Goal: Transaction & Acquisition: Purchase product/service

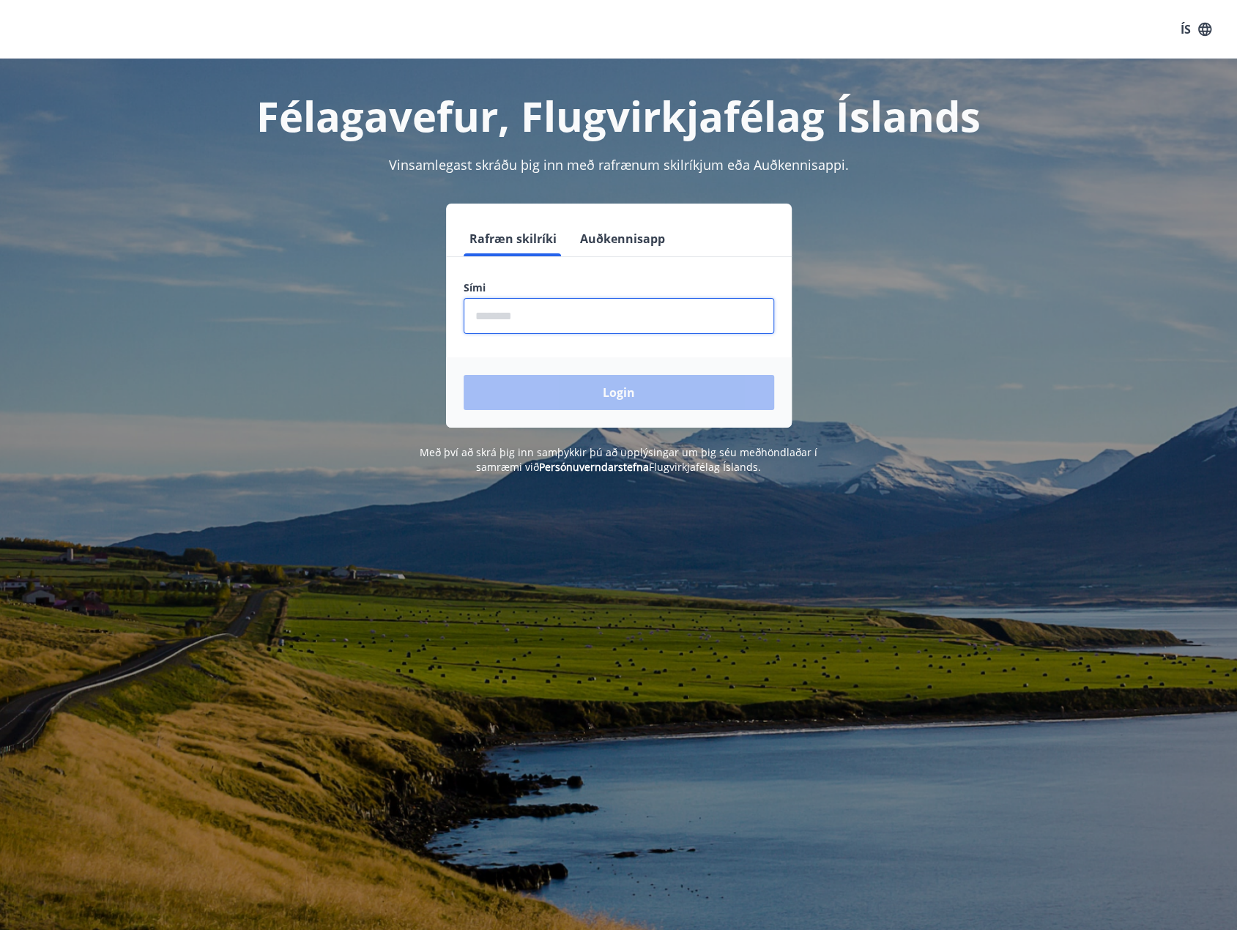
click at [706, 322] on input "phone" at bounding box center [619, 316] width 311 height 36
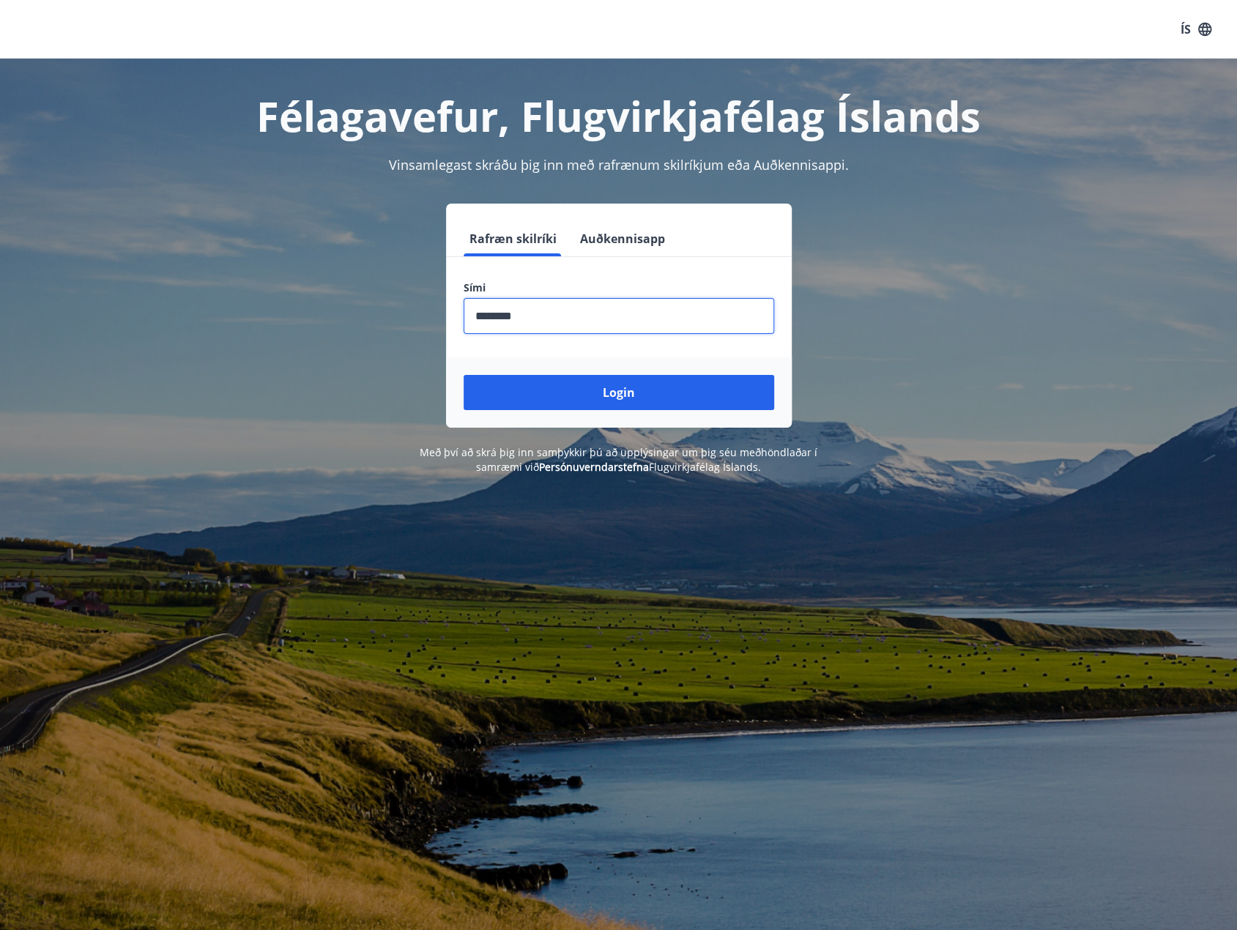
type input "********"
click at [464, 375] on button "Login" at bounding box center [619, 392] width 311 height 35
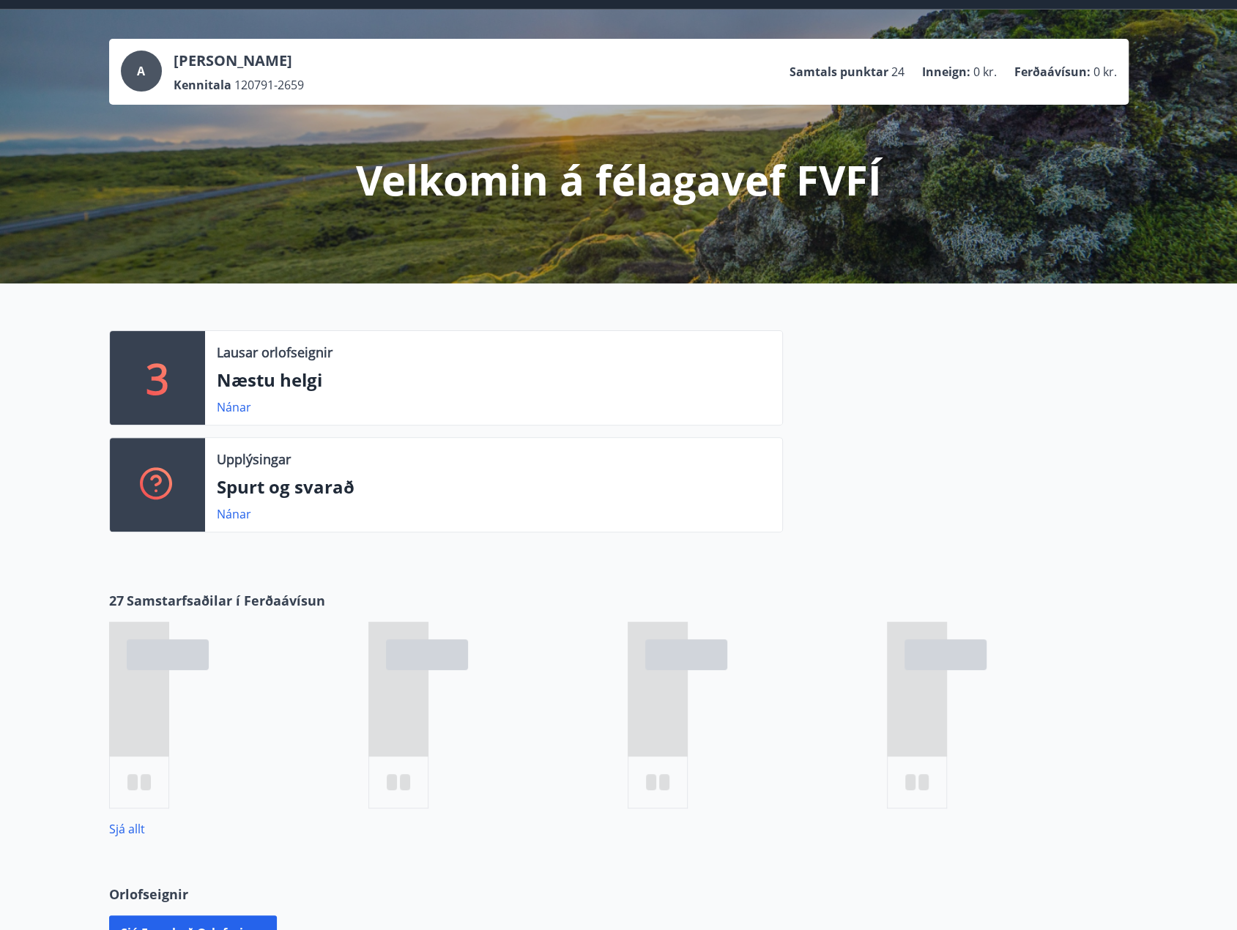
scroll to position [147, 0]
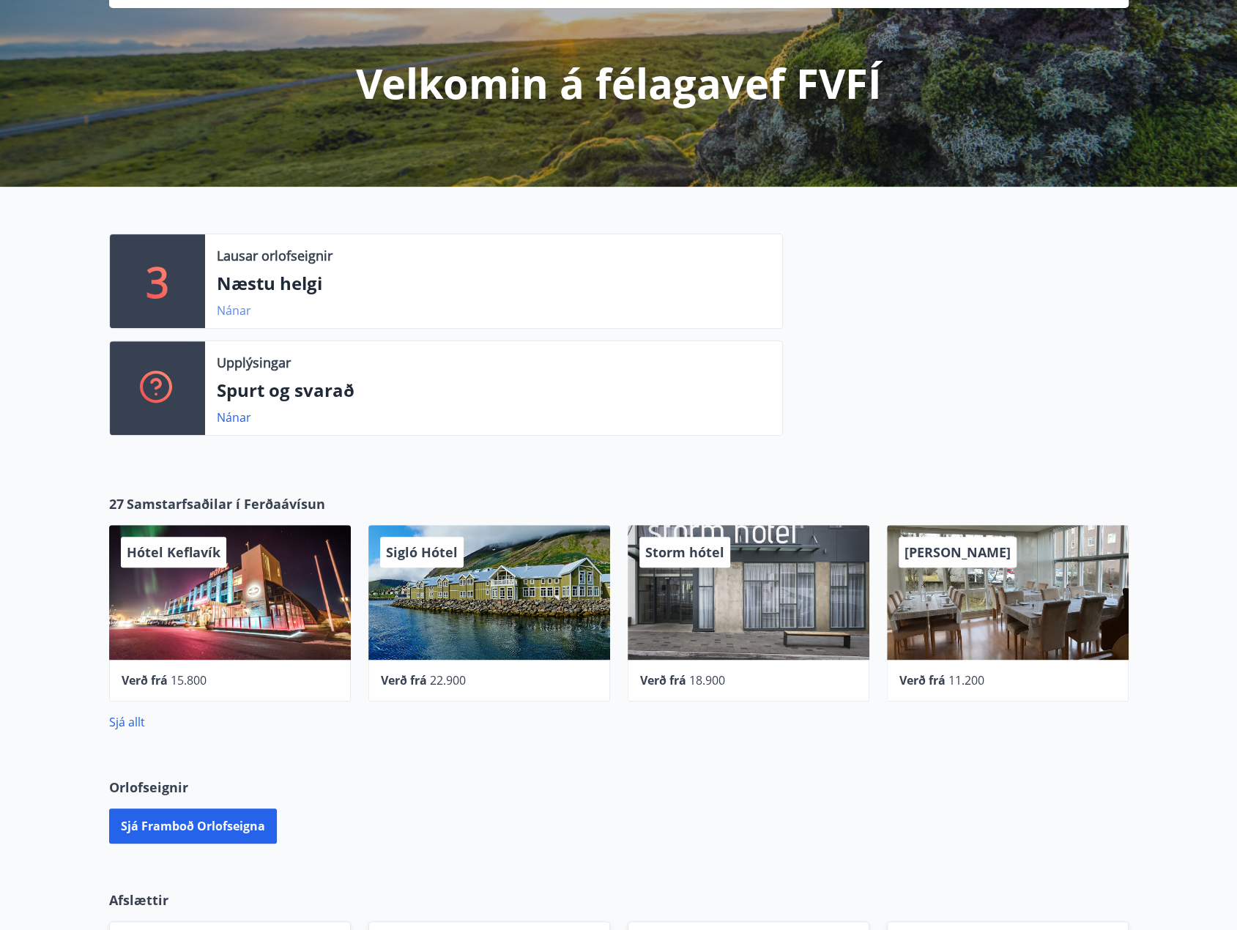
click at [237, 308] on link "Nánar" at bounding box center [234, 311] width 34 height 16
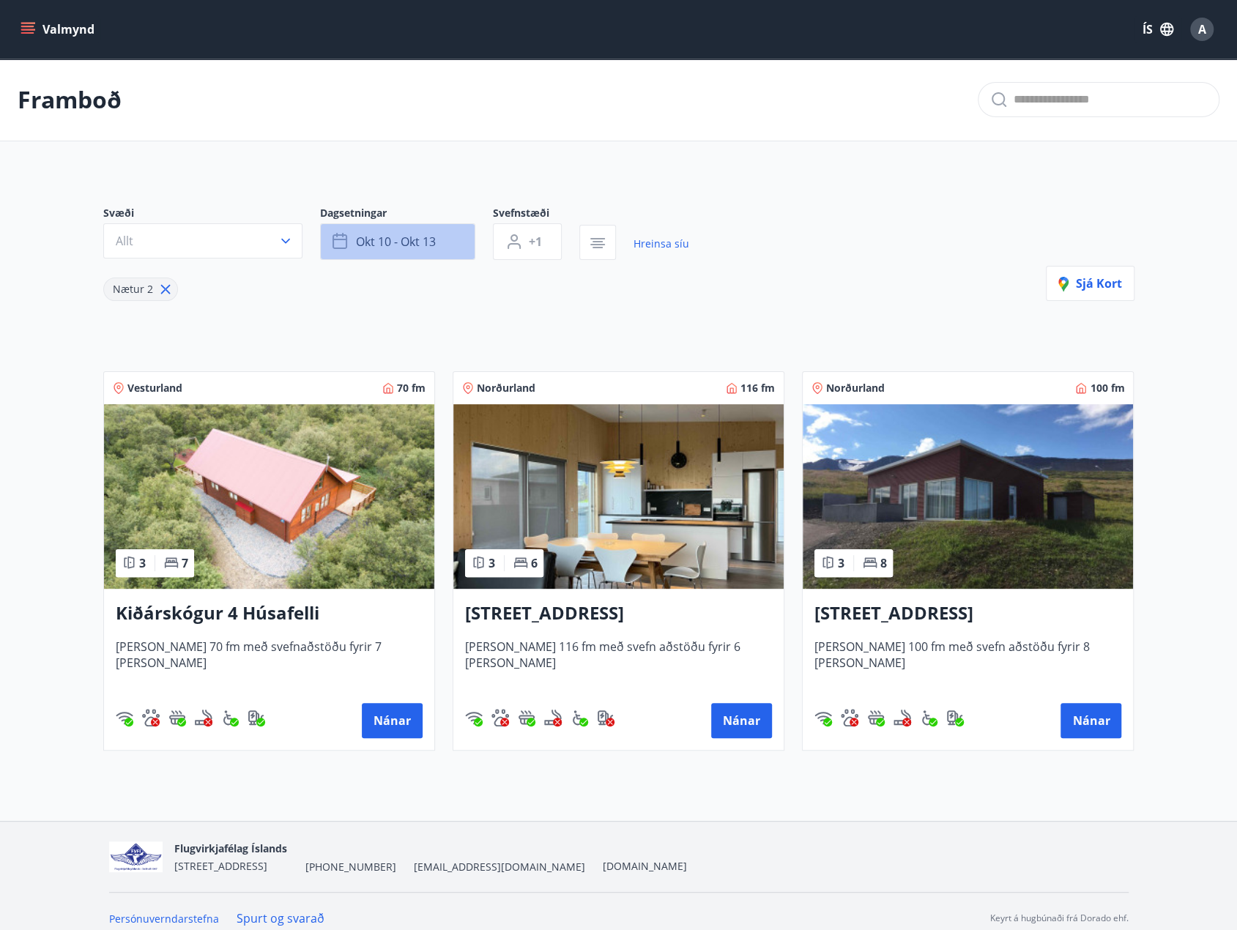
click at [435, 237] on span "okt 10 - okt 13" at bounding box center [396, 242] width 80 height 16
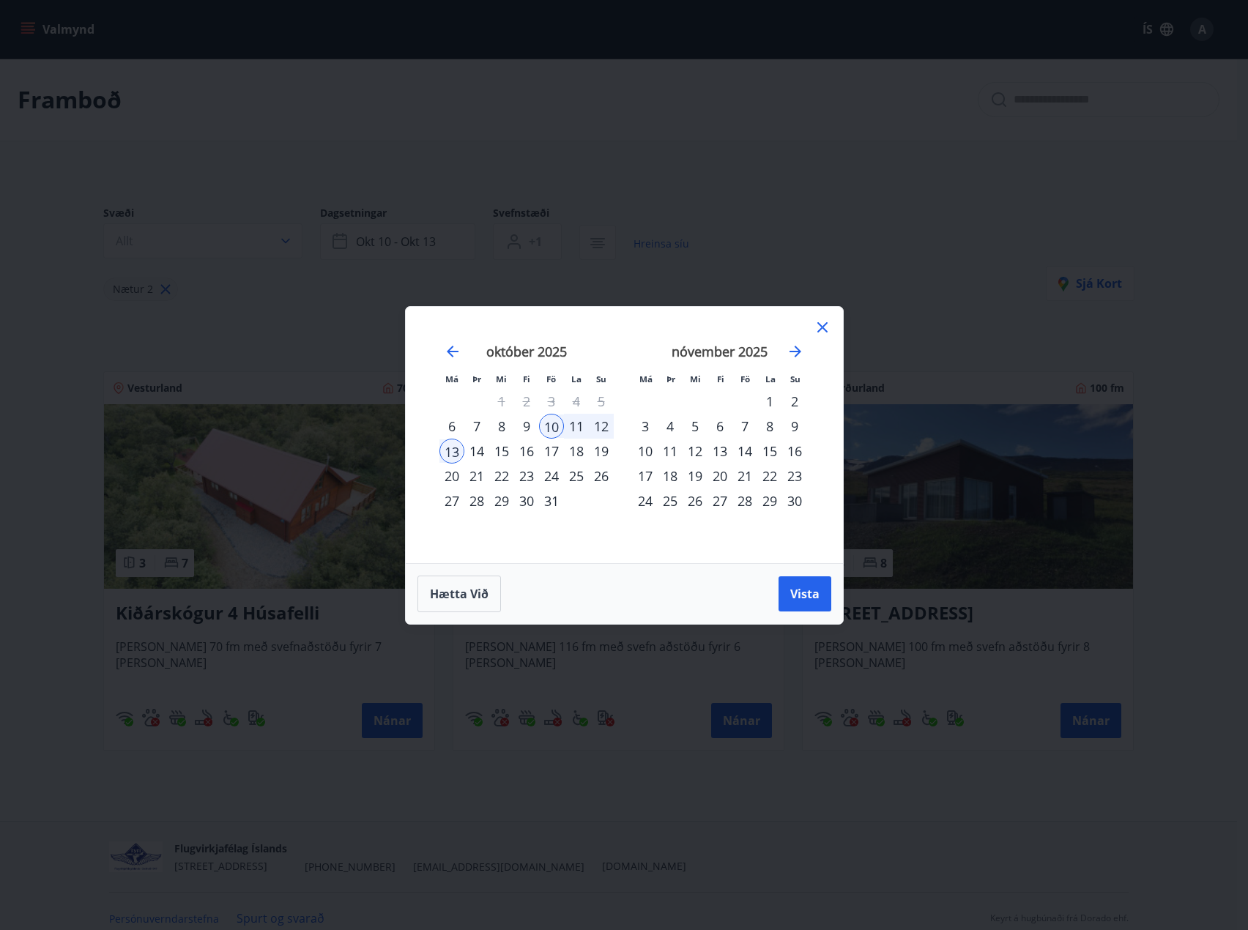
click at [580, 215] on div "Má Þr Mi Fi Fö La Su Má Þr Mi Fi Fö La Su september 2025 1 2 3 4 5 6 7 8 9 10 1…" at bounding box center [624, 465] width 1248 height 930
click at [818, 328] on icon at bounding box center [823, 328] width 18 height 18
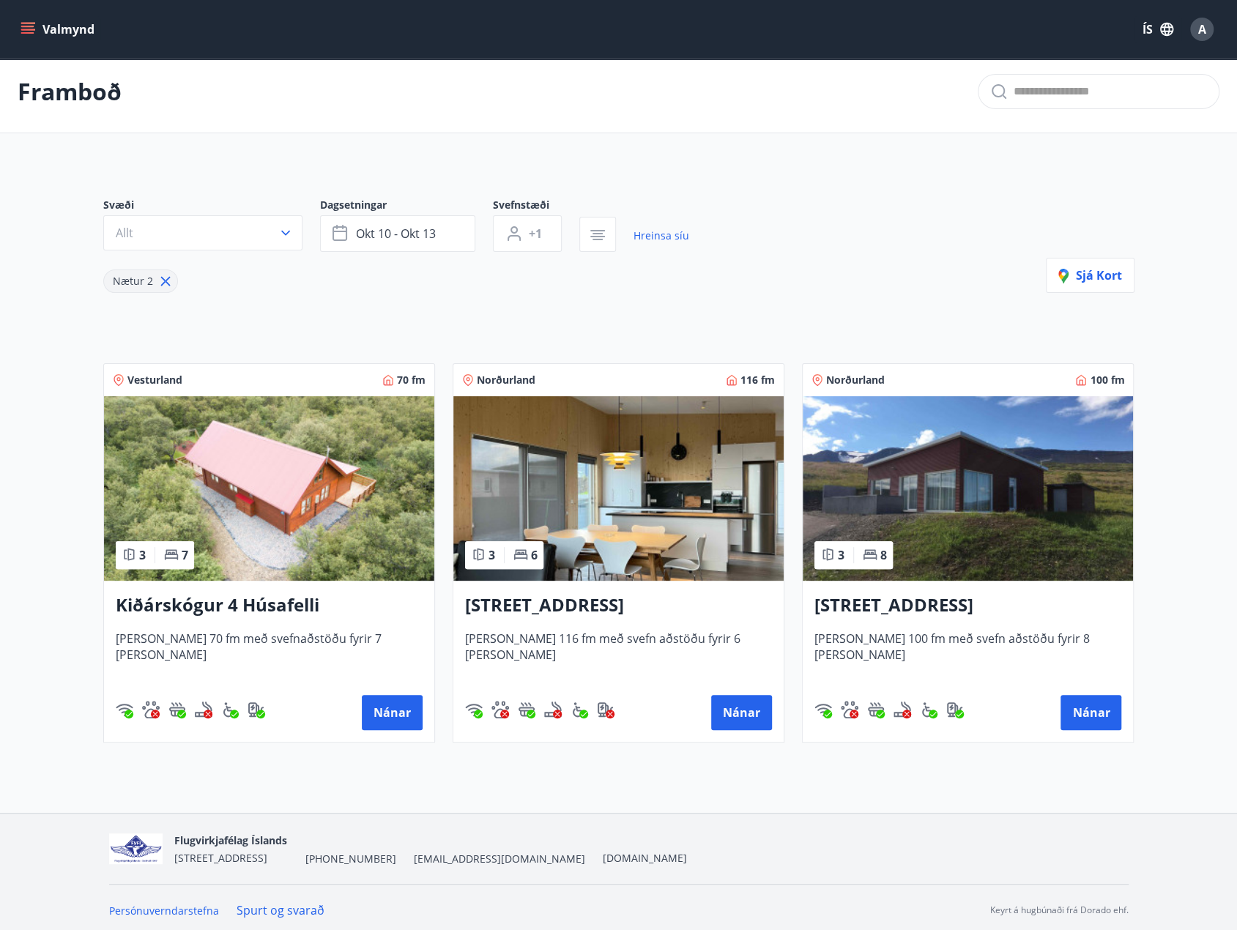
scroll to position [12, 0]
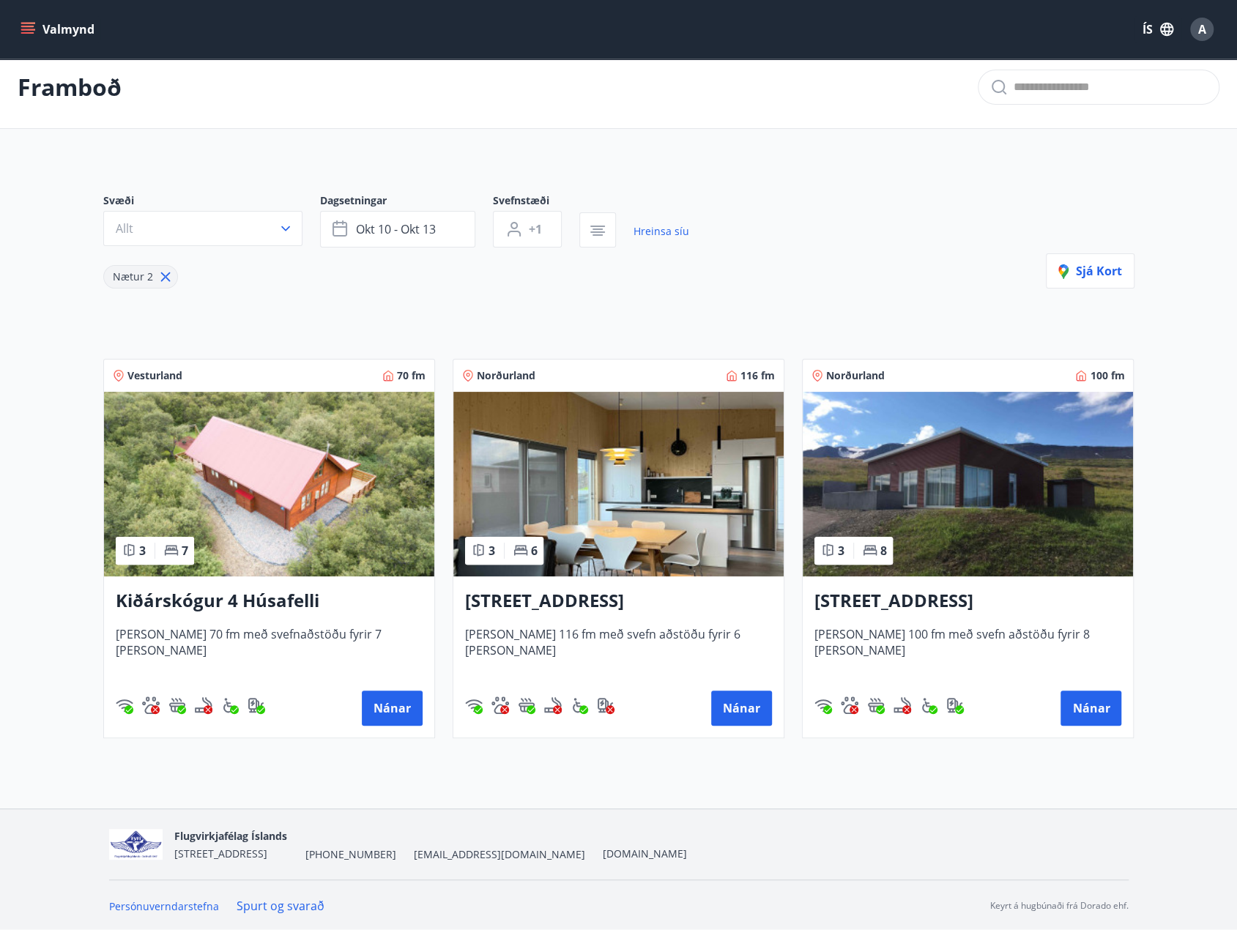
click at [158, 277] on icon at bounding box center [166, 277] width 16 height 16
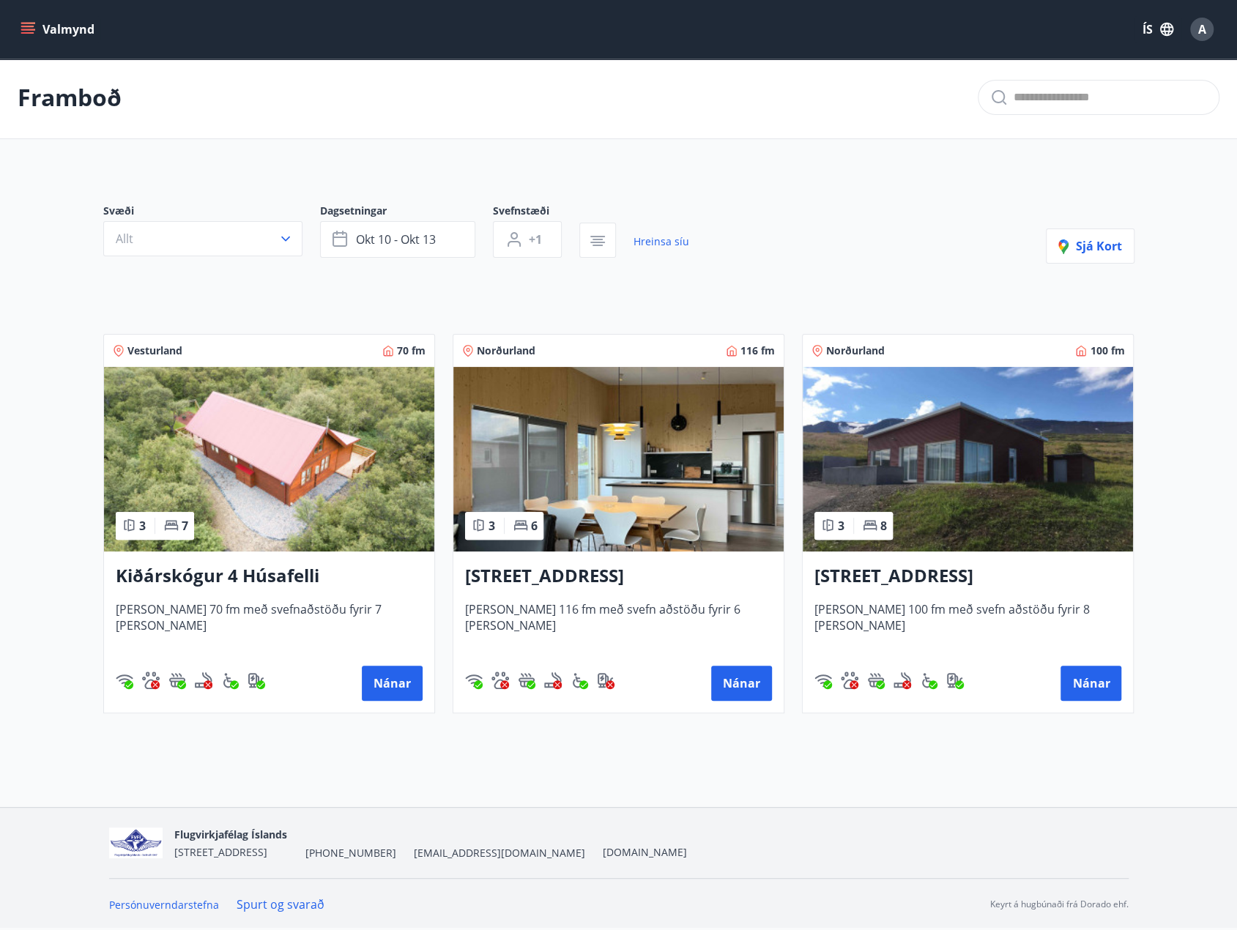
type input "*"
click at [333, 237] on icon "button" at bounding box center [340, 237] width 15 height 1
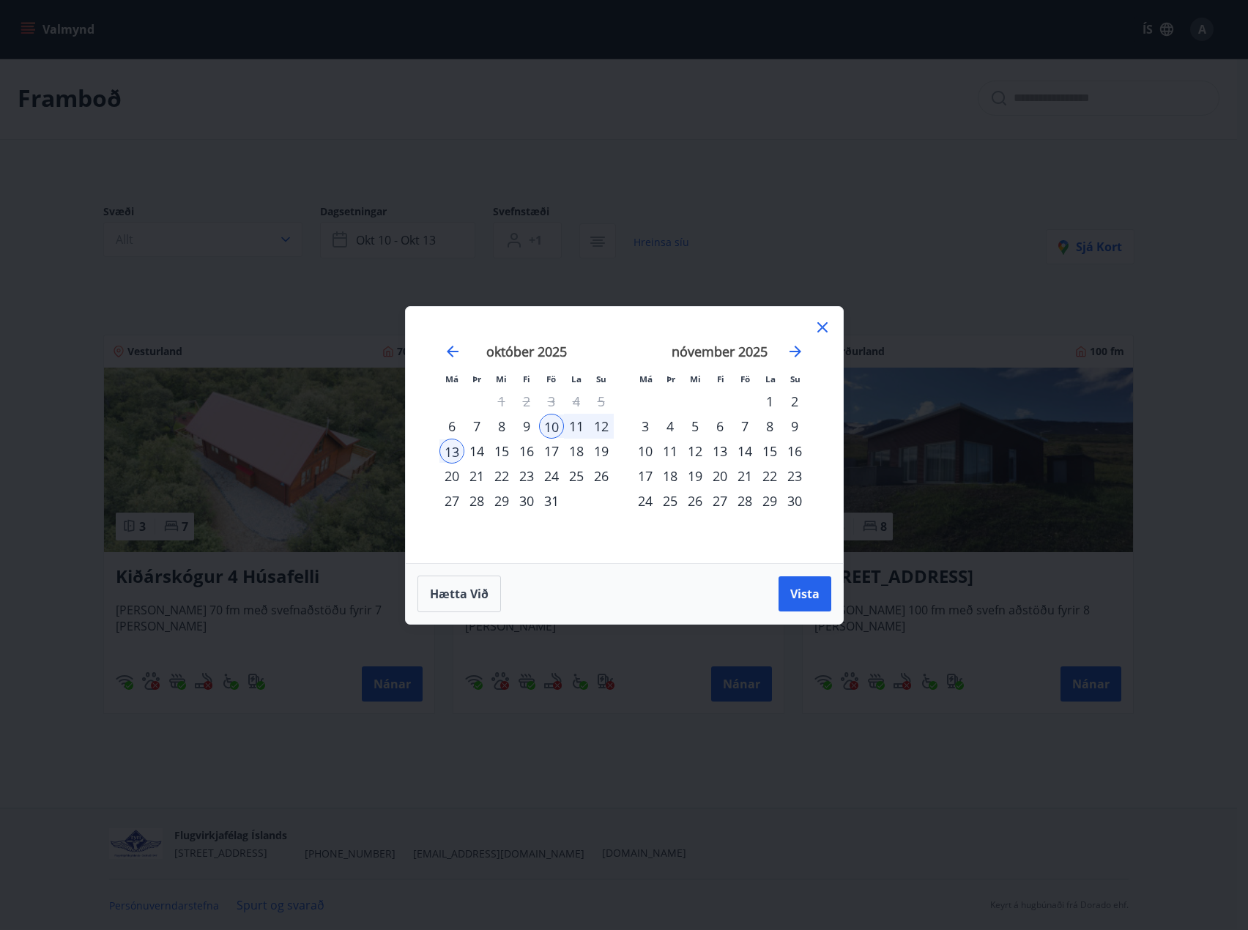
click at [834, 185] on div "Má Þr Mi Fi Fö La Su Má Þr Mi Fi Fö La Su september 2025 1 2 3 4 5 6 7 8 9 10 1…" at bounding box center [624, 465] width 1248 height 930
click at [818, 320] on icon at bounding box center [823, 328] width 18 height 18
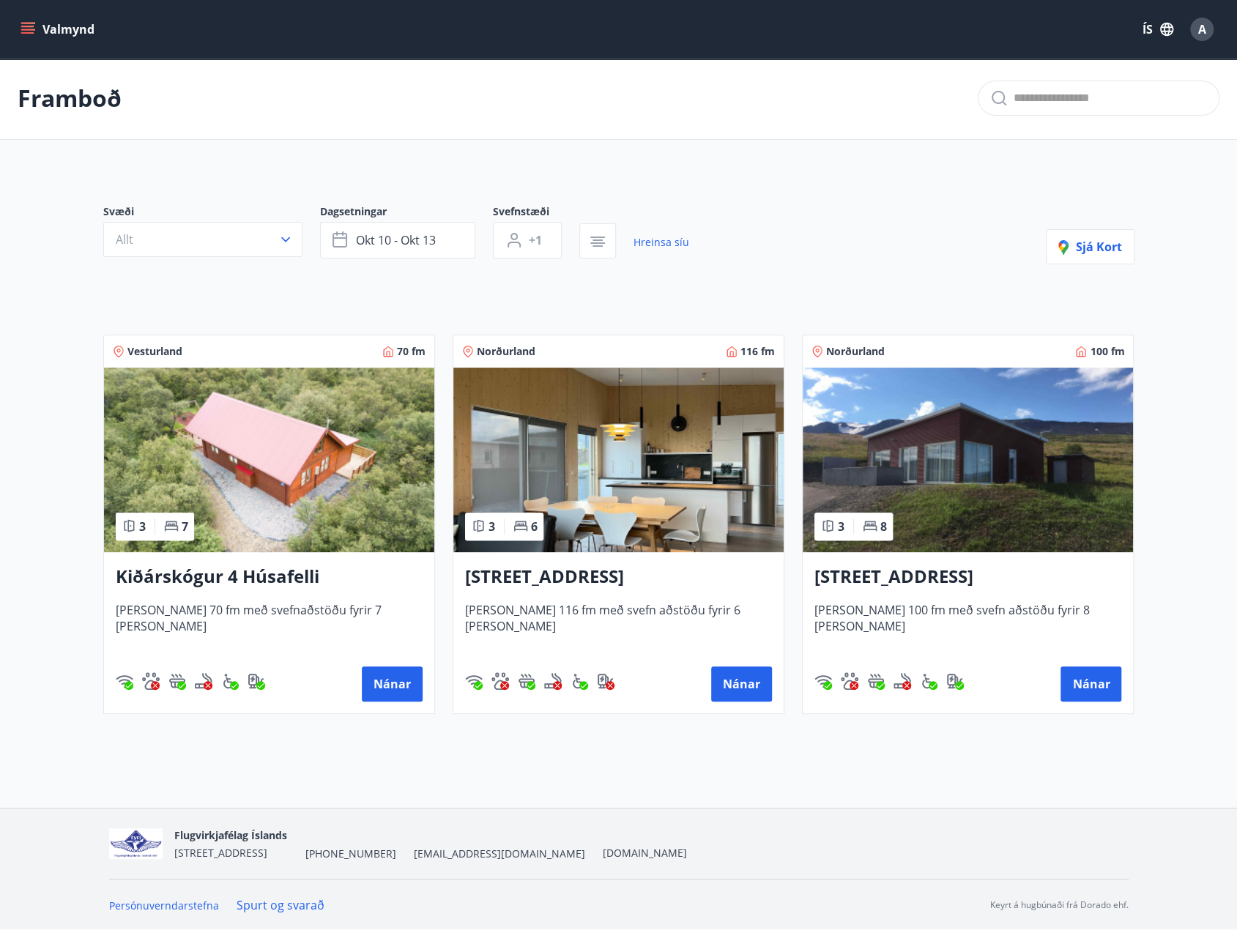
click at [99, 74] on div "Framboð" at bounding box center [618, 98] width 1237 height 83
click at [79, 30] on button "Valmynd" at bounding box center [59, 29] width 83 height 26
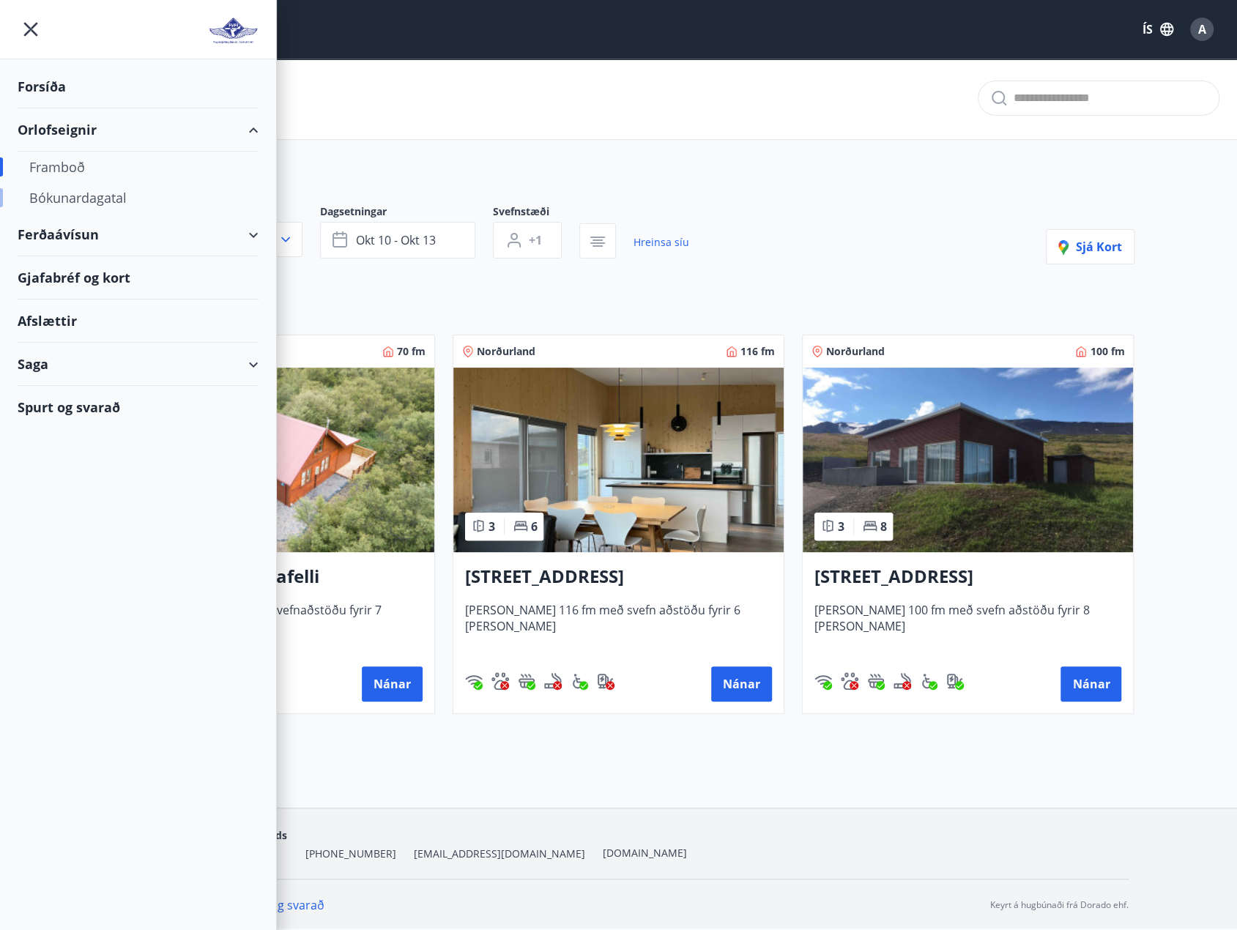
click at [90, 200] on div "Bókunardagatal" at bounding box center [138, 197] width 218 height 31
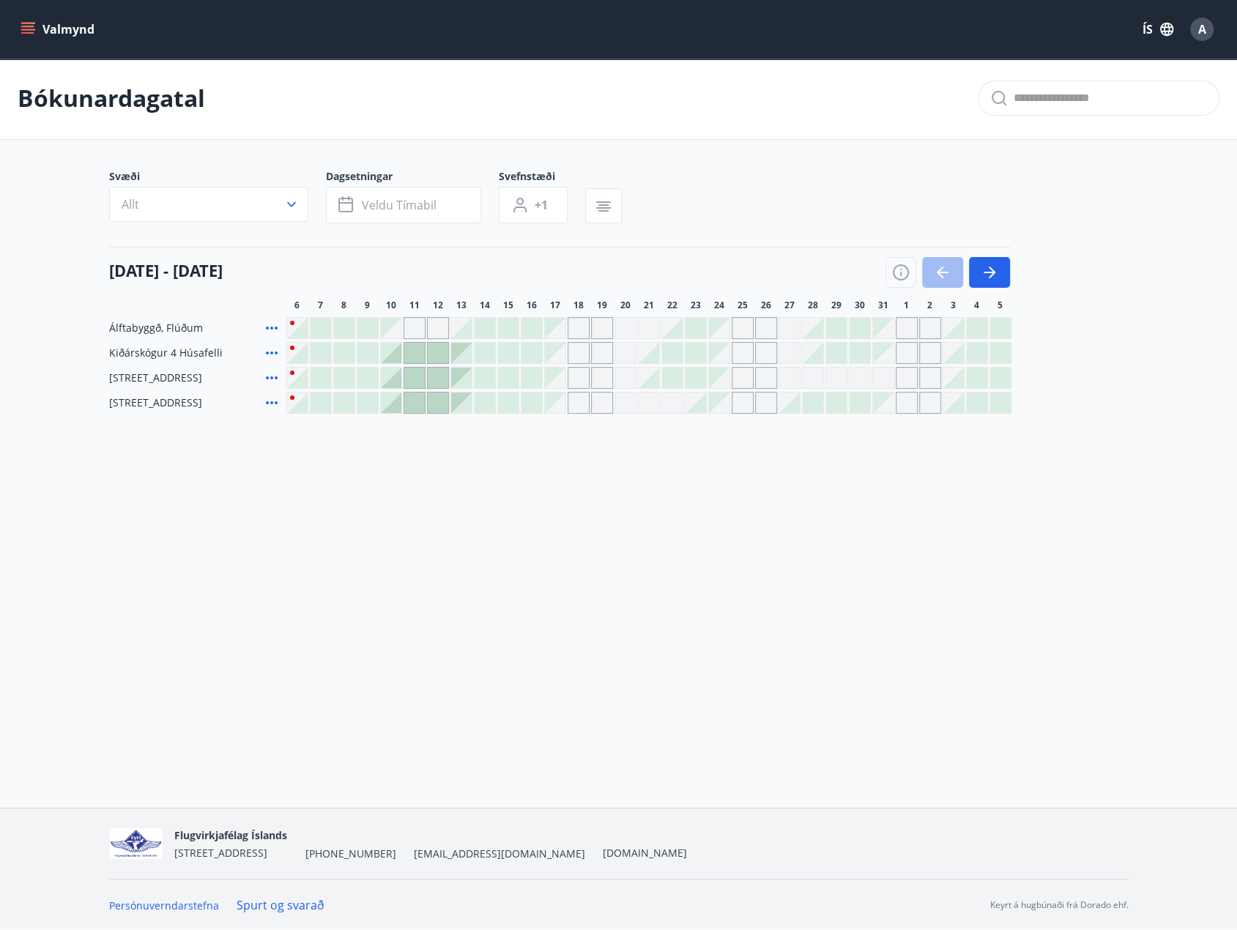
click at [275, 402] on icon at bounding box center [272, 402] width 12 height 3
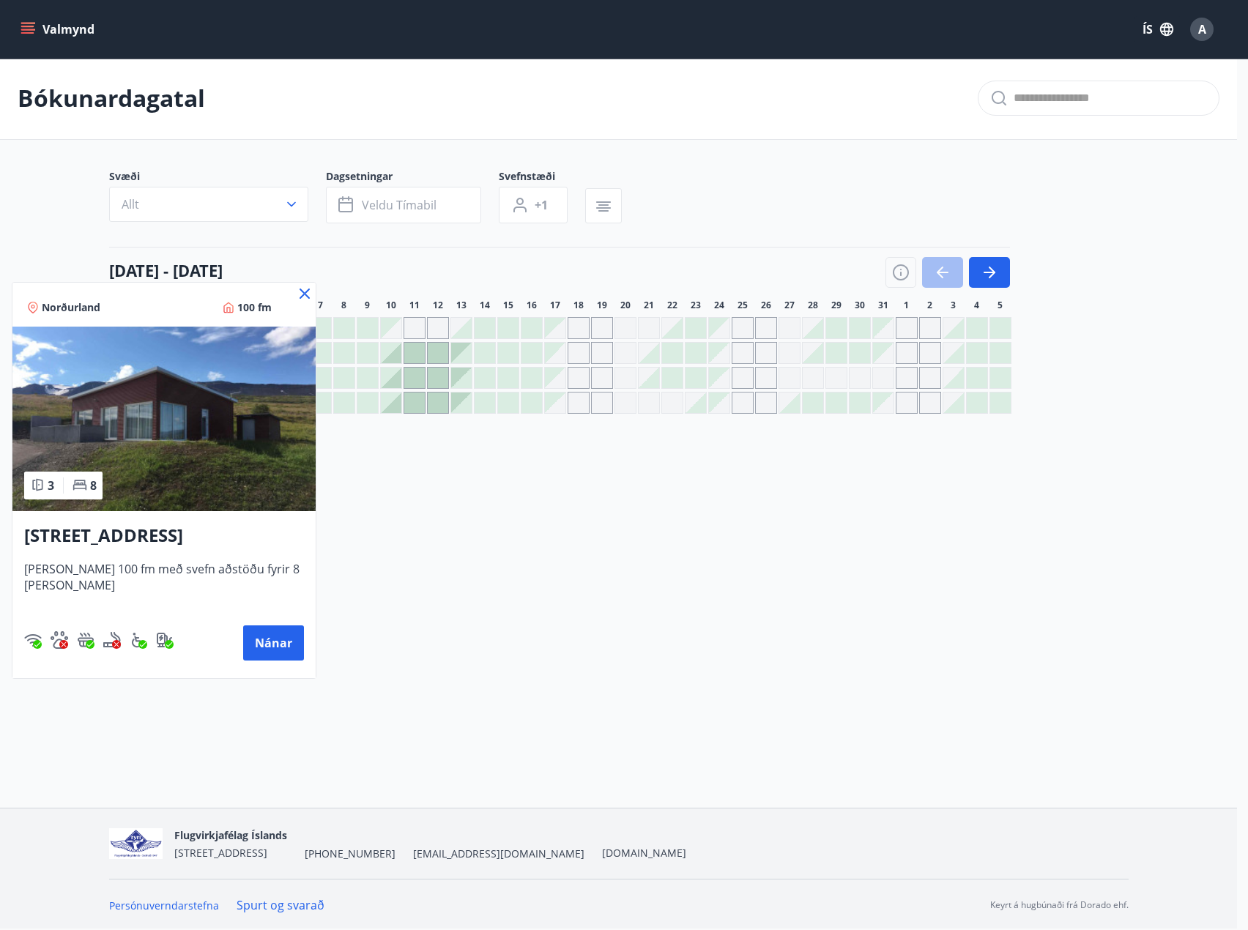
click at [296, 298] on icon at bounding box center [305, 294] width 18 height 18
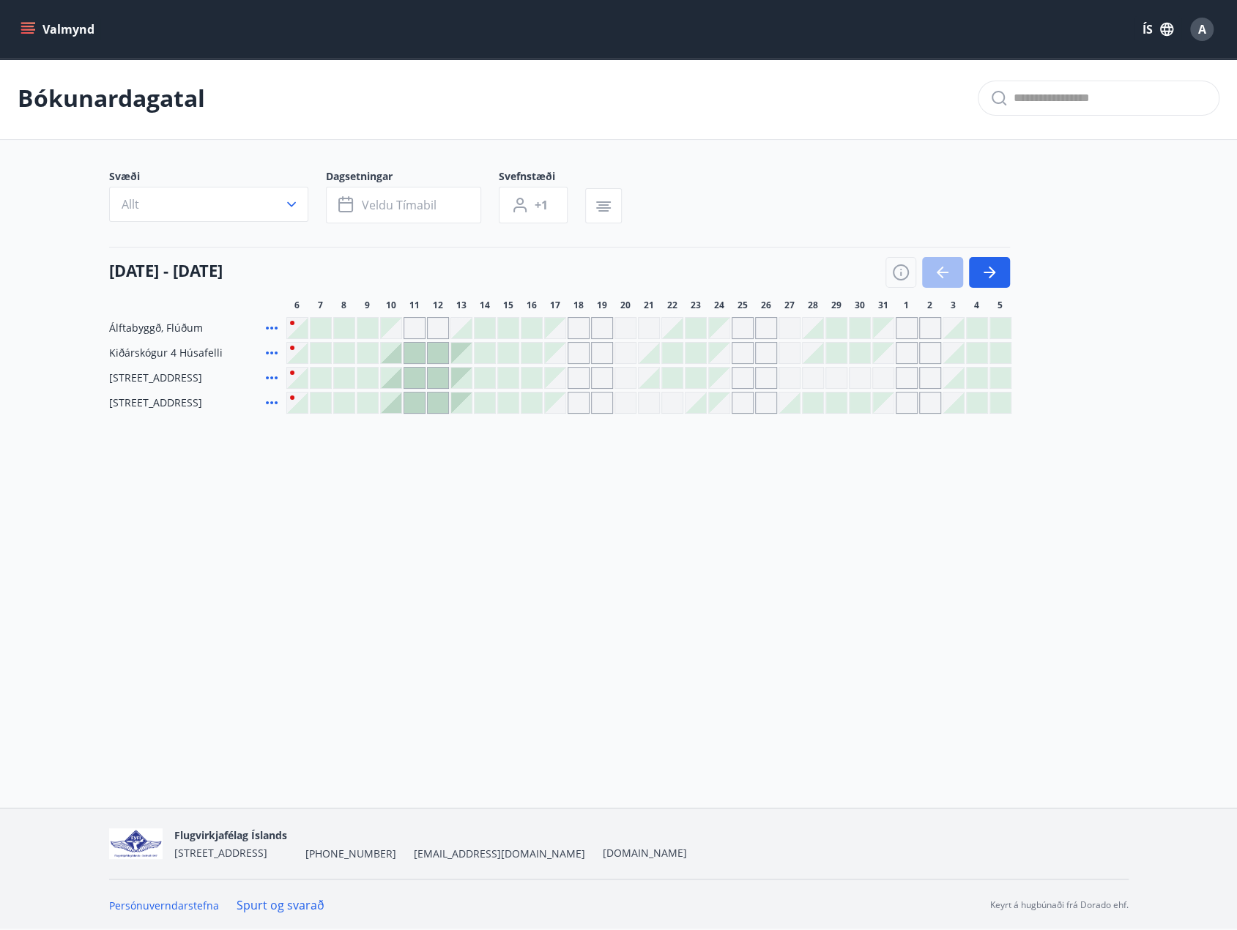
click at [274, 377] on icon at bounding box center [272, 378] width 12 height 3
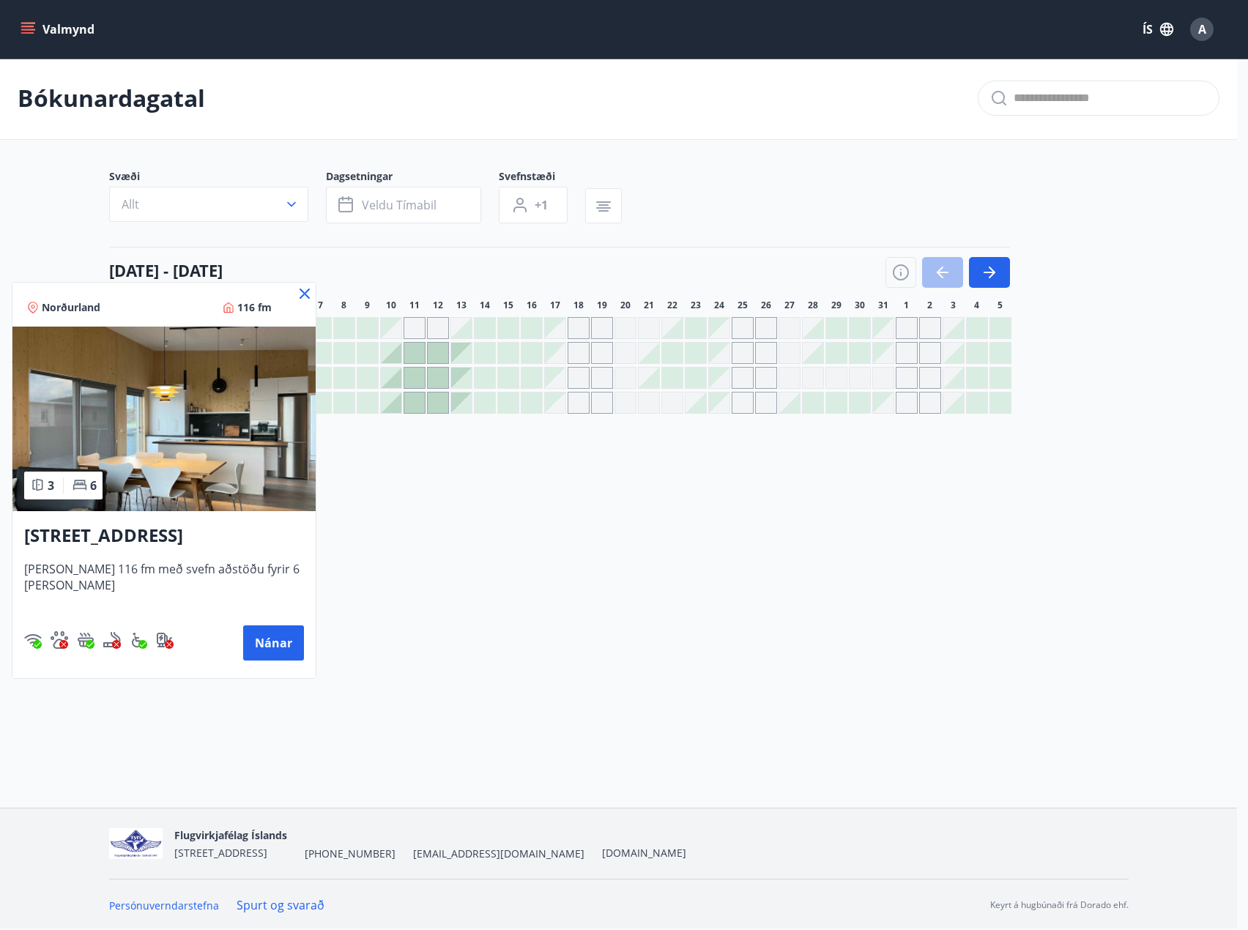
click at [305, 289] on div "Norðurland 116 fm" at bounding box center [163, 305] width 303 height 44
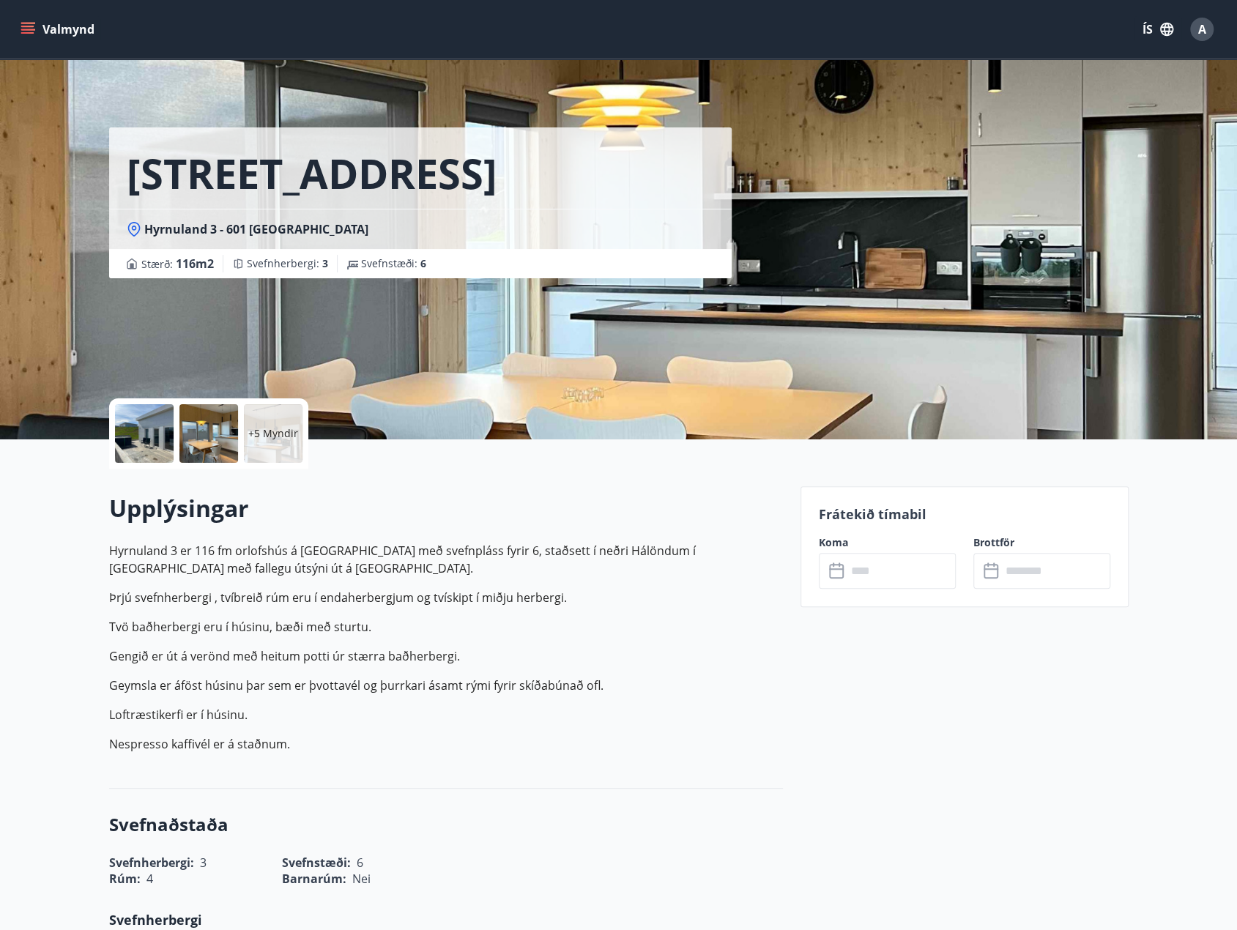
scroll to position [1, 0]
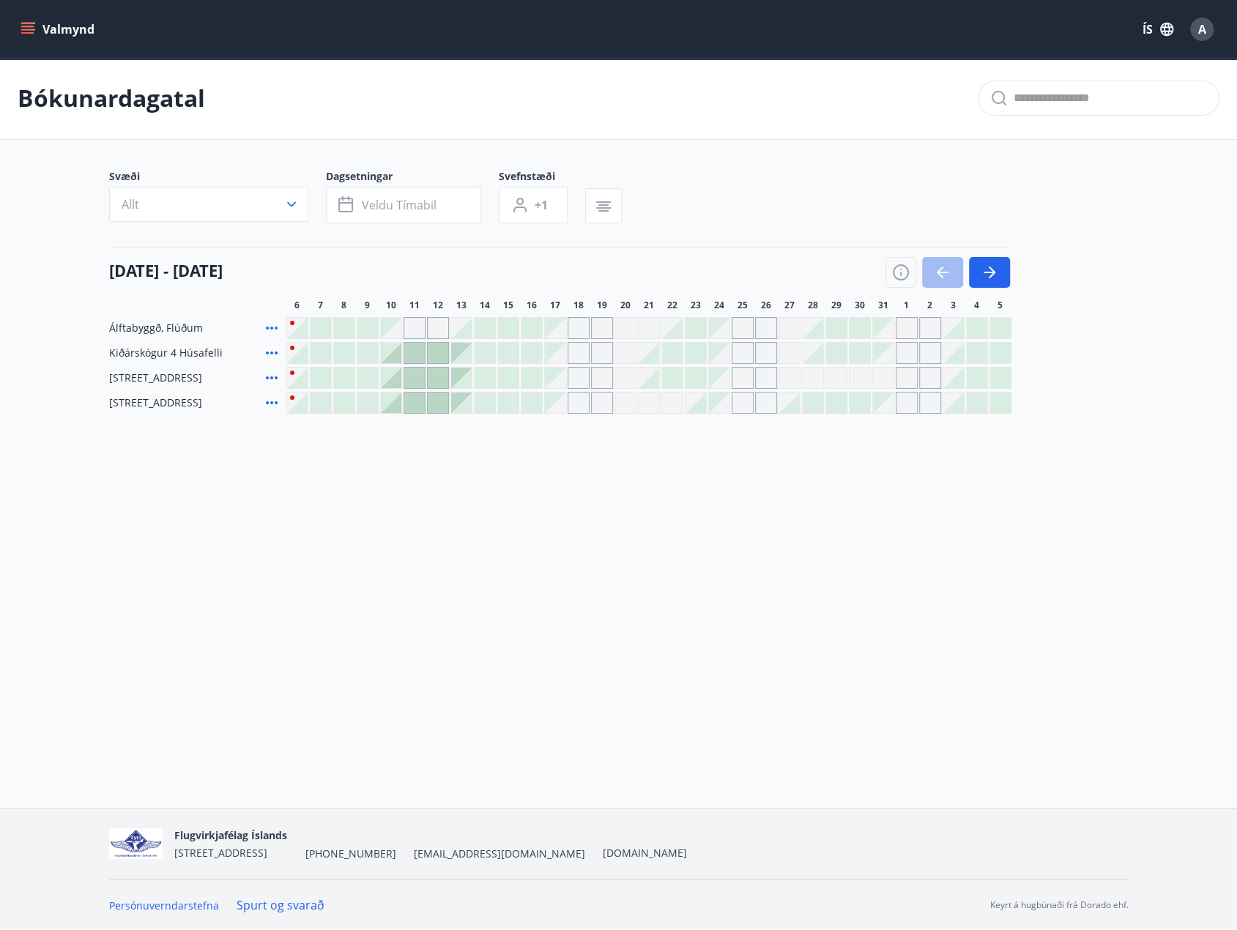
drag, startPoint x: 304, startPoint y: 289, endPoint x: 397, endPoint y: 141, distance: 174.8
click at [397, 141] on main "Bókunardagatal Svæði Allt Dagsetningar Veldu tímabil Svefnstæði +1 06 október -…" at bounding box center [618, 235] width 1237 height 357
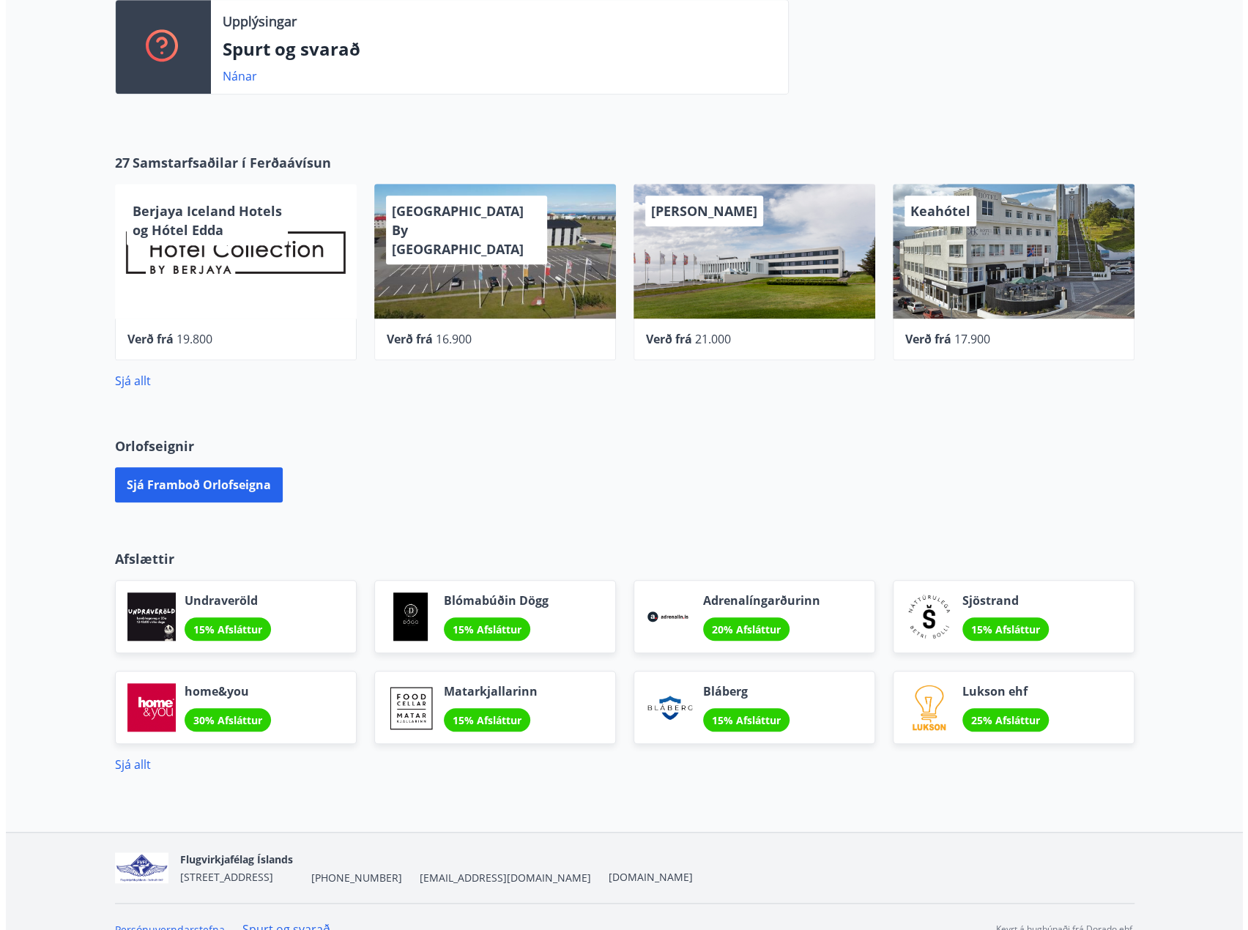
scroll to position [511, 0]
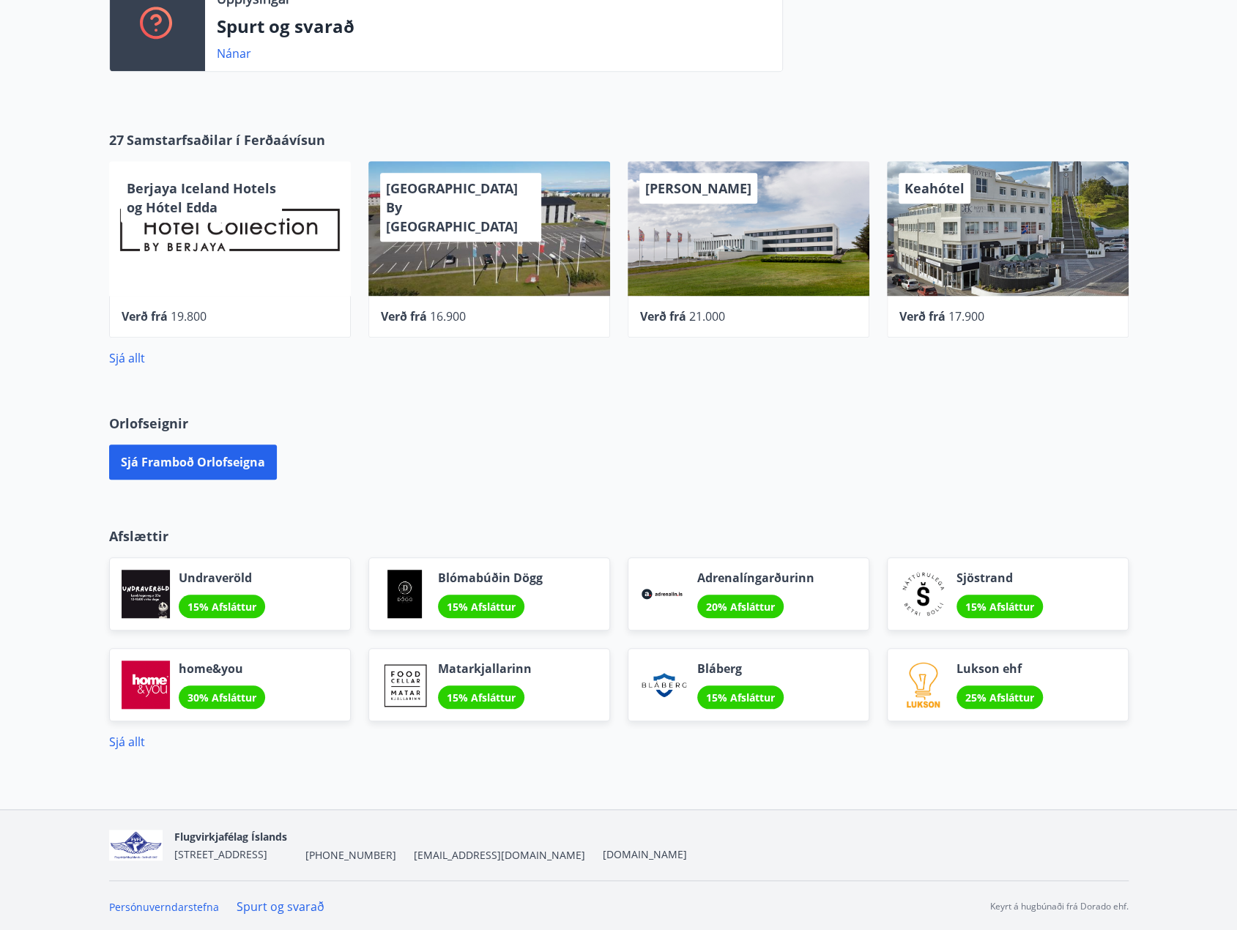
click at [988, 215] on div "Keahótel" at bounding box center [1008, 228] width 242 height 135
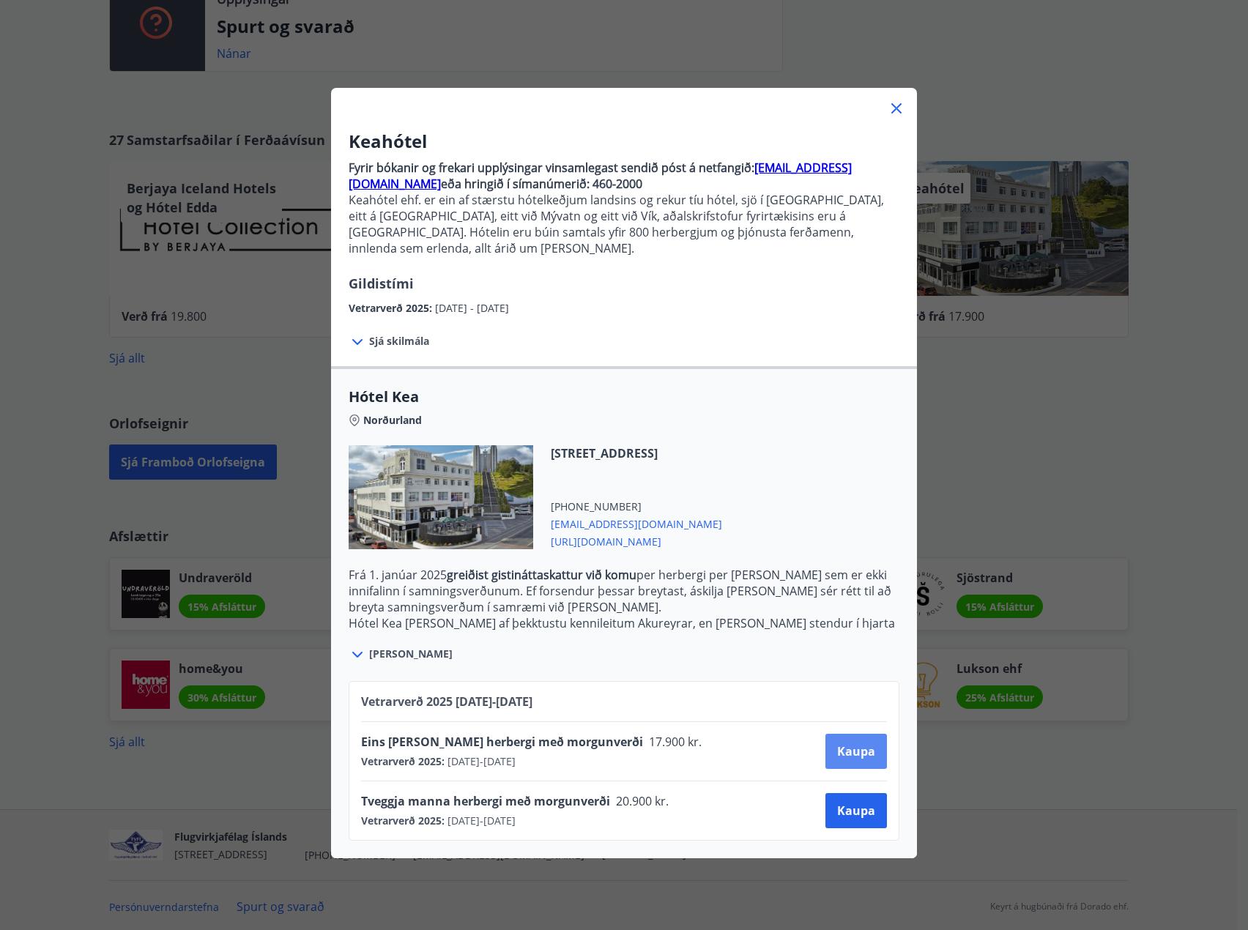
click at [856, 748] on button "Kaupa" at bounding box center [857, 751] width 62 height 35
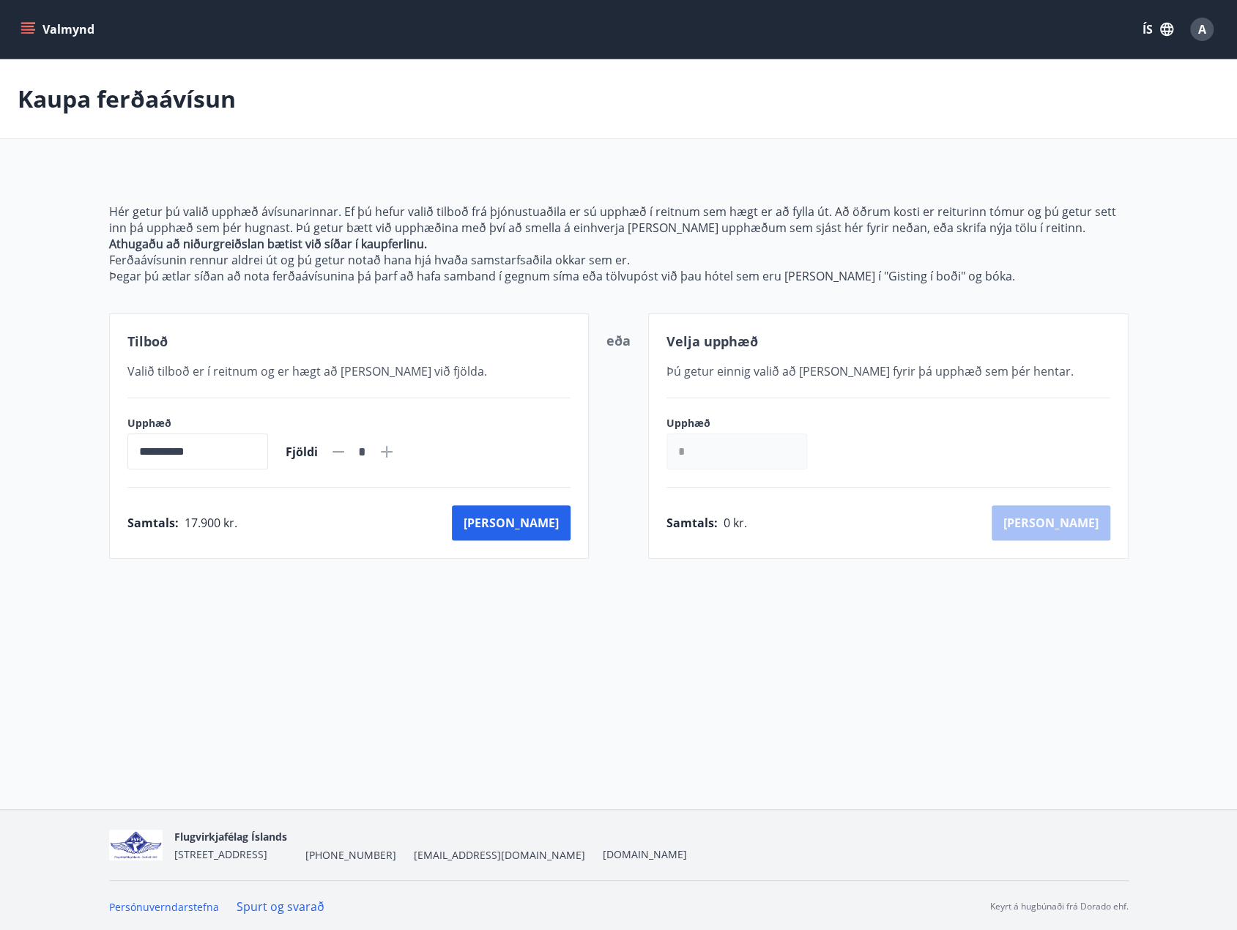
click at [396, 458] on icon at bounding box center [387, 452] width 18 height 18
type input "*"
click at [305, 370] on span "Valið tilboð er í reitnum og er hægt að bæta við fjölda." at bounding box center [307, 371] width 360 height 16
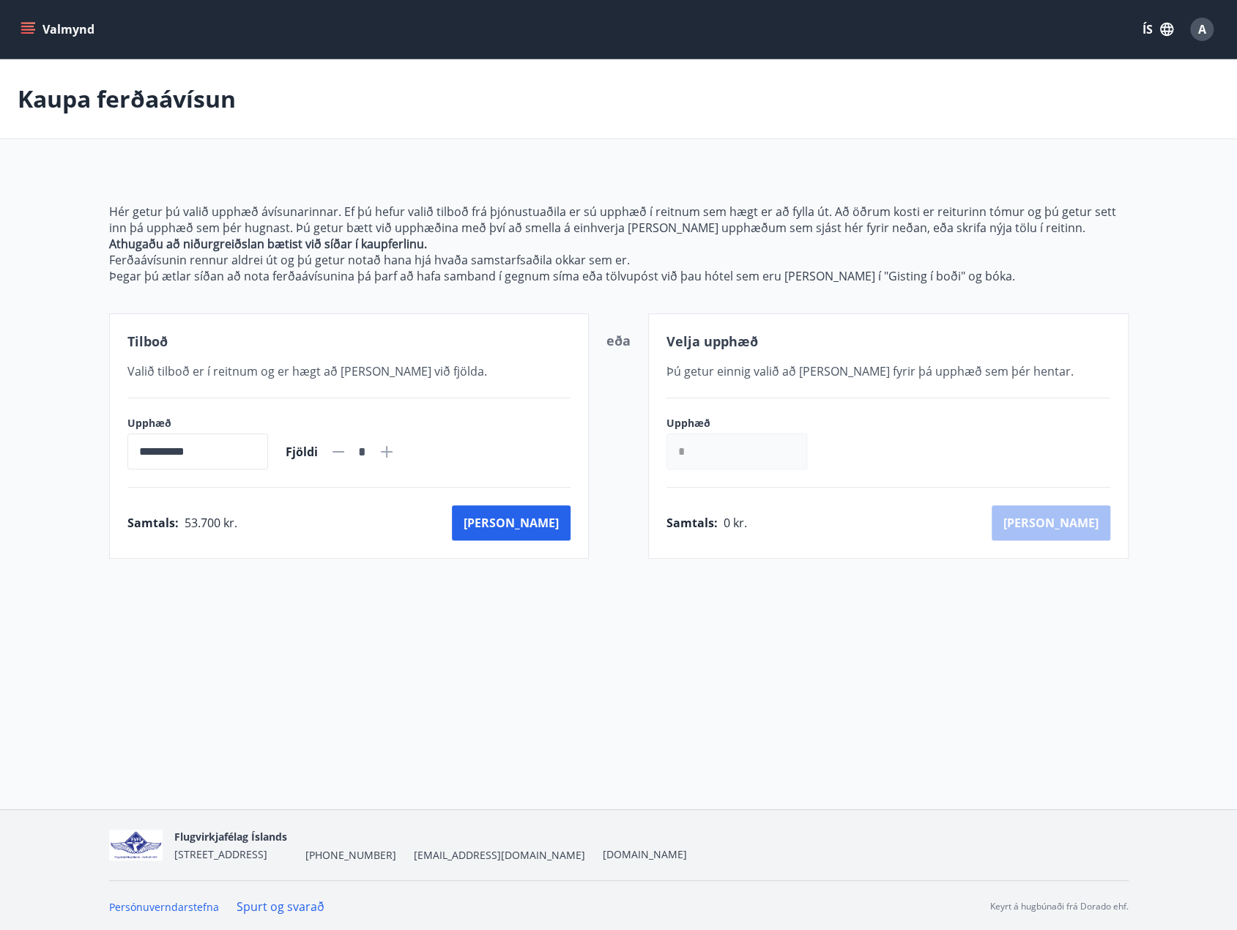
click at [305, 370] on span "Valið tilboð er í reitnum og er hægt að bæta við fjölda." at bounding box center [307, 371] width 360 height 16
click at [495, 353] on div "**********" at bounding box center [349, 436] width 481 height 245
click at [495, 355] on div "**********" at bounding box center [349, 436] width 481 height 245
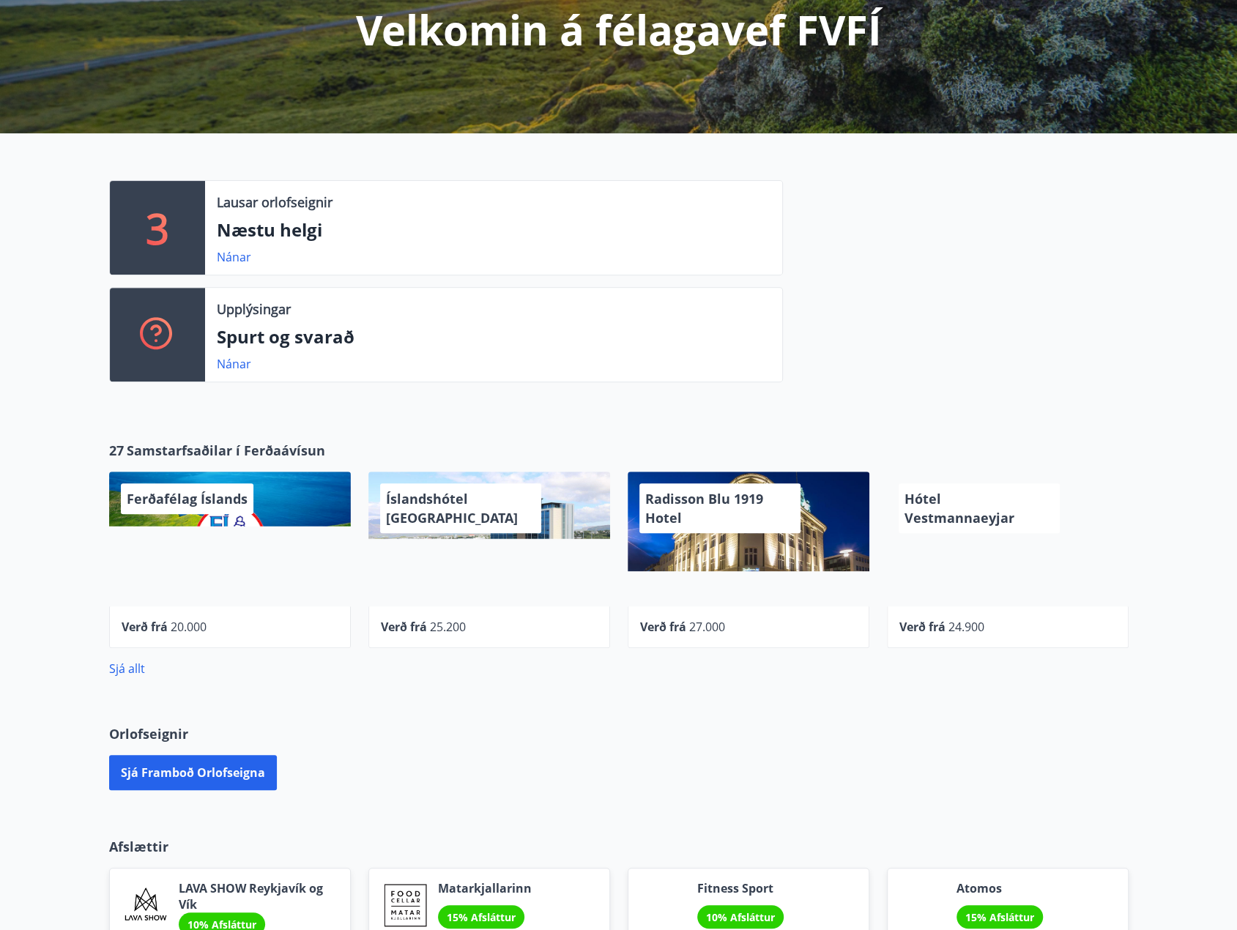
scroll to position [197, 0]
